Goal: Task Accomplishment & Management: Complete application form

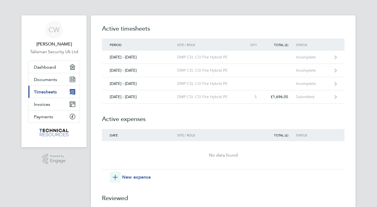
scroll to position [138, 0]
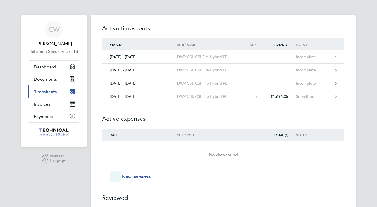
scroll to position [0, 0]
click at [55, 31] on span "CW" at bounding box center [54, 29] width 11 height 7
click at [45, 92] on span "Timesheets" at bounding box center [45, 91] width 23 height 5
click at [52, 30] on span "CW" at bounding box center [54, 29] width 11 height 7
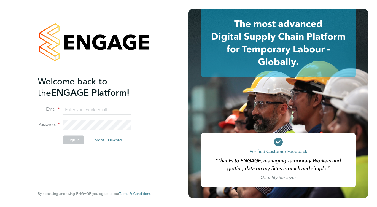
click at [82, 109] on input at bounding box center [97, 110] width 68 height 10
type input "chrisgwithey@msn.com"
click at [74, 140] on button "Sign In" at bounding box center [73, 139] width 21 height 9
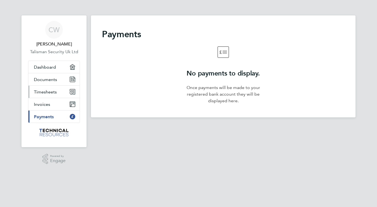
click at [47, 91] on span "Timesheets" at bounding box center [45, 91] width 23 height 5
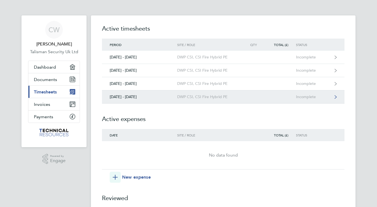
click at [144, 97] on div "[DATE] - [DATE]" at bounding box center [139, 97] width 75 height 5
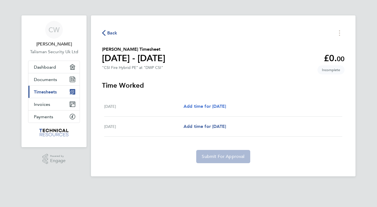
click at [206, 106] on span "Add time for [DATE]" at bounding box center [205, 106] width 42 height 5
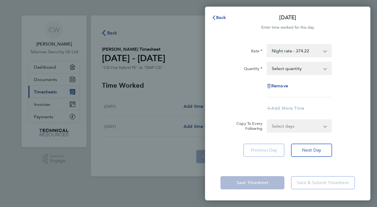
click at [302, 50] on select "Night rate - 374.22 DAY RATE - 339.21 CSI Fire Hybrid PE" at bounding box center [296, 51] width 57 height 12
drag, startPoint x: 301, startPoint y: 56, endPoint x: 299, endPoint y: 68, distance: 12.0
click at [299, 68] on select "Select quantity 0.5 1" at bounding box center [296, 68] width 57 height 12
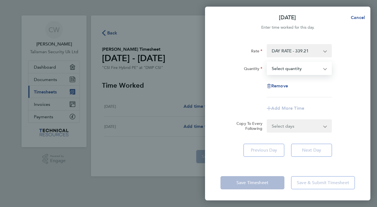
select select "1"
click at [268, 62] on select "Select quantity 0.5 1" at bounding box center [296, 68] width 57 height 12
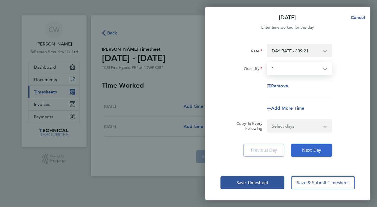
click at [310, 148] on span "Next Day" at bounding box center [311, 151] width 19 height 6
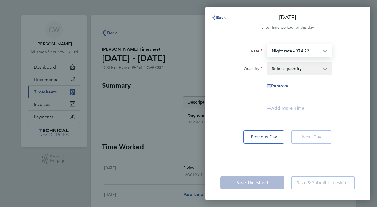
click at [304, 53] on select "Night rate - 374.22 DAY RATE - 339.21 CSI Fire Hybrid PE" at bounding box center [296, 51] width 57 height 12
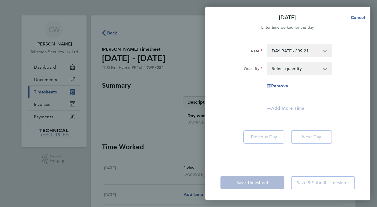
click at [298, 65] on select "Select quantity 0.5 1" at bounding box center [296, 68] width 57 height 12
select select "1"
click at [268, 62] on select "Select quantity 0.5 1" at bounding box center [296, 68] width 57 height 12
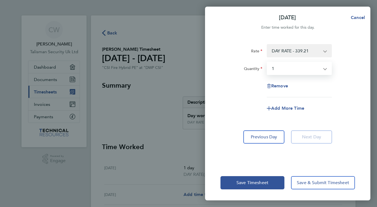
click at [326, 51] on app-icon-cross-button at bounding box center [328, 51] width 7 height 12
drag, startPoint x: 323, startPoint y: 52, endPoint x: 326, endPoint y: 51, distance: 2.8
click at [326, 51] on app-icon-cross-button at bounding box center [328, 51] width 7 height 12
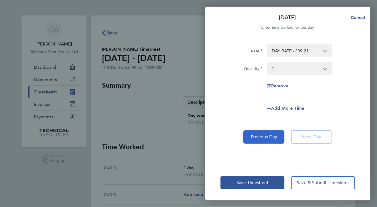
click at [270, 137] on span "Previous Day" at bounding box center [264, 137] width 26 height 6
select select "1"
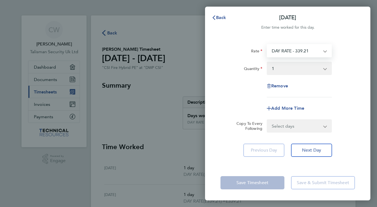
click at [314, 49] on select "DAY RATE - 339.21 Night rate - 374.22 CSI Fire Hybrid PE" at bounding box center [296, 51] width 57 height 12
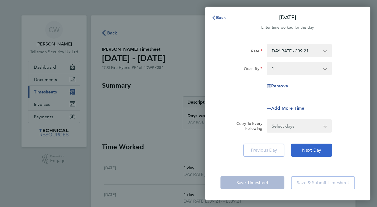
click at [314, 150] on span "Next Day" at bounding box center [311, 151] width 19 height 6
select select "1"
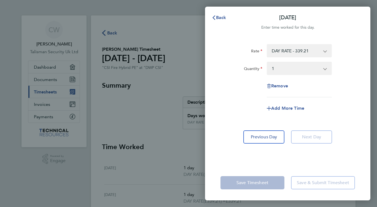
click at [300, 69] on select "Select quantity 0.5 1" at bounding box center [296, 68] width 57 height 12
click at [268, 62] on select "Select quantity 0.5 1" at bounding box center [296, 68] width 57 height 12
click at [221, 16] on span "Back" at bounding box center [221, 17] width 10 height 5
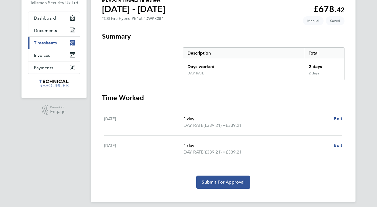
scroll to position [49, 0]
